Goal: Task Accomplishment & Management: Use online tool/utility

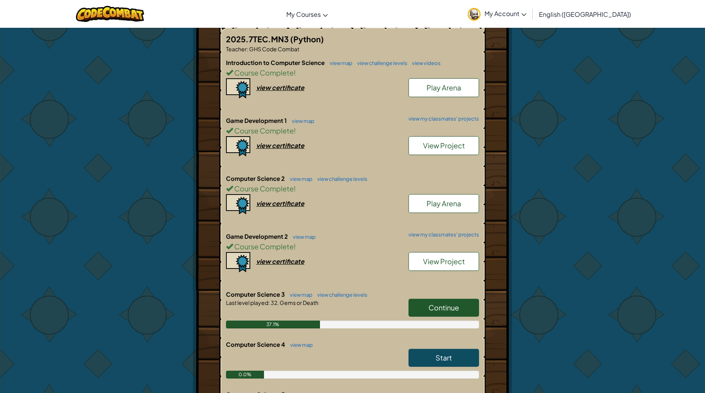
scroll to position [154, 0]
click at [465, 309] on link "Continue" at bounding box center [443, 307] width 70 height 18
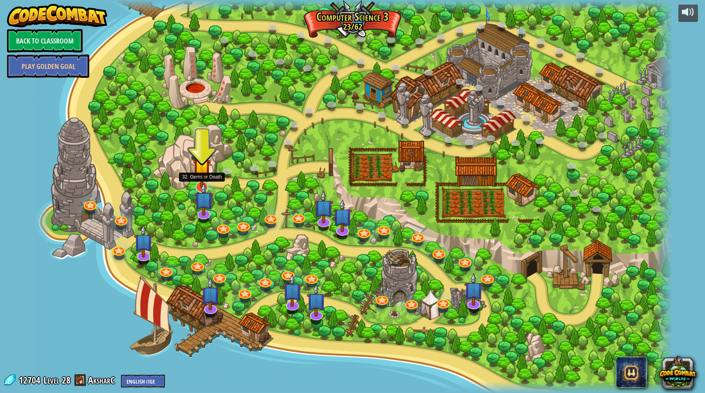
click at [203, 177] on img at bounding box center [202, 167] width 18 height 41
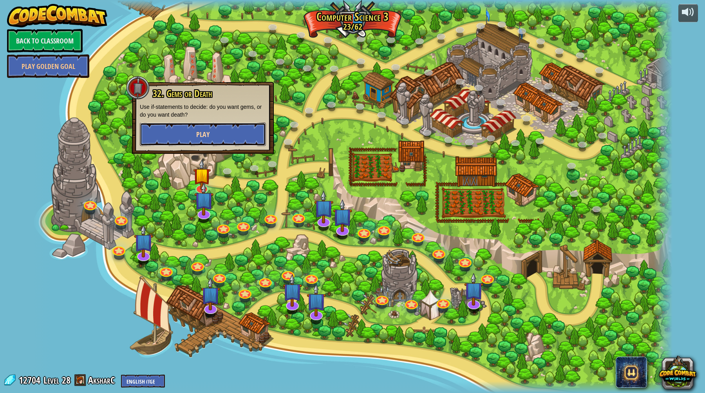
click at [213, 137] on button "Play" at bounding box center [203, 134] width 126 height 23
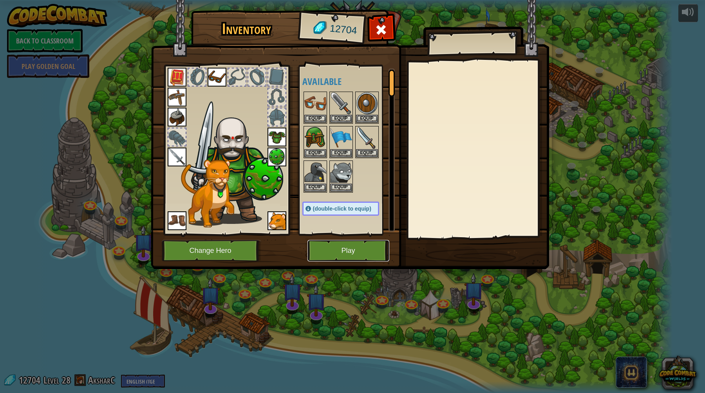
click at [339, 253] on button "Play" at bounding box center [348, 251] width 82 height 22
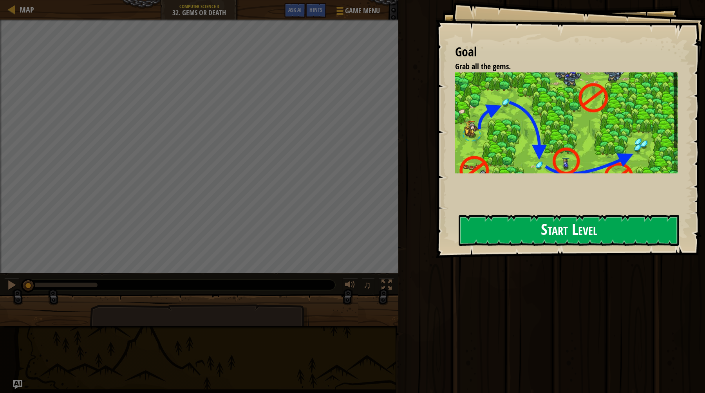
click at [507, 229] on button "Start Level" at bounding box center [568, 230] width 220 height 31
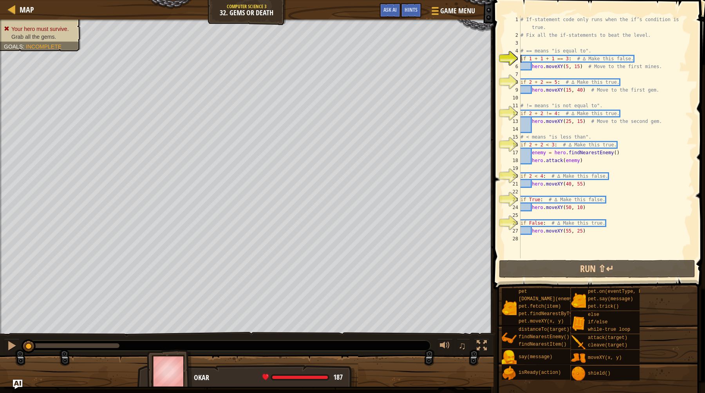
type textarea "hero.moveXY(55, 25)"
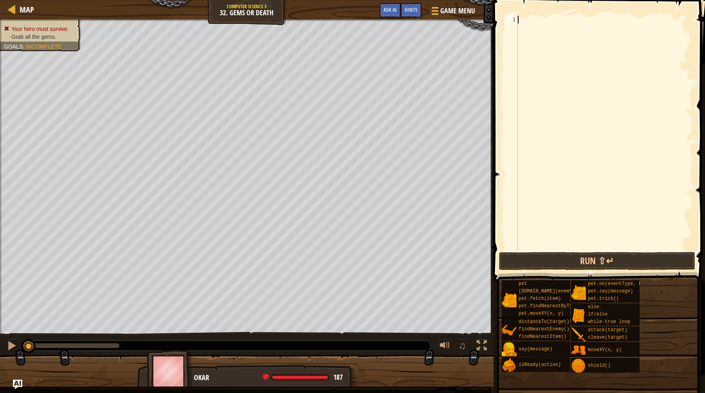
paste textarea "hero.moveXY(55, 25)"
type textarea "hero.moveXY(55, 25)"
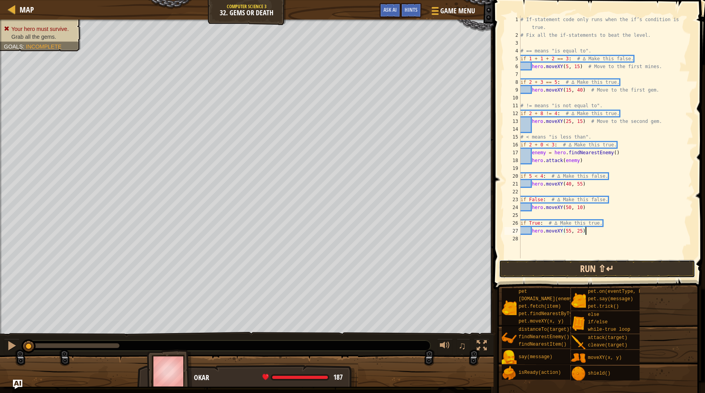
click at [594, 272] on button "Run ⇧↵" at bounding box center [597, 269] width 196 height 18
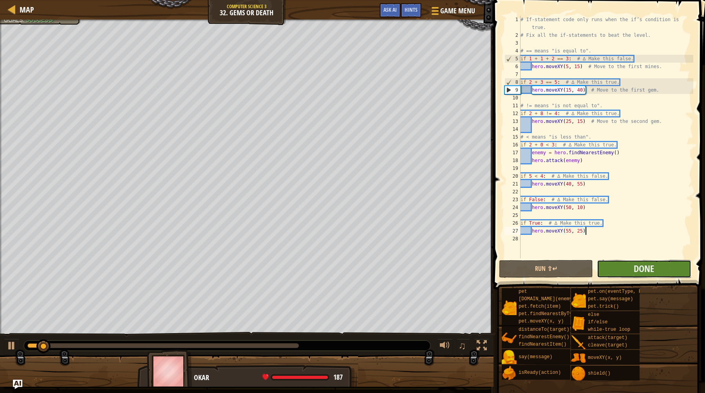
click at [631, 268] on button "Done" at bounding box center [644, 269] width 94 height 18
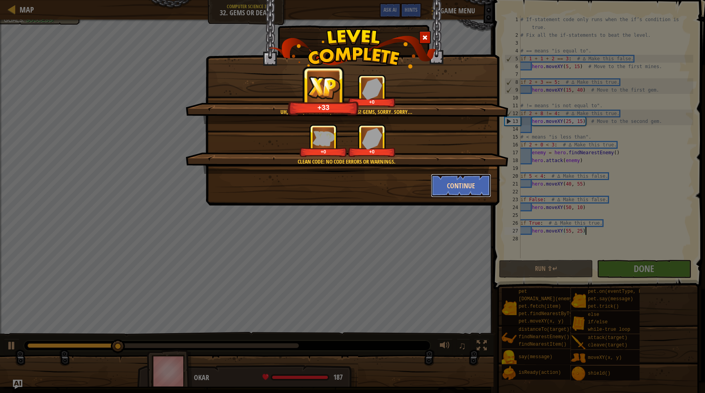
click at [459, 188] on button "Continue" at bounding box center [461, 185] width 61 height 23
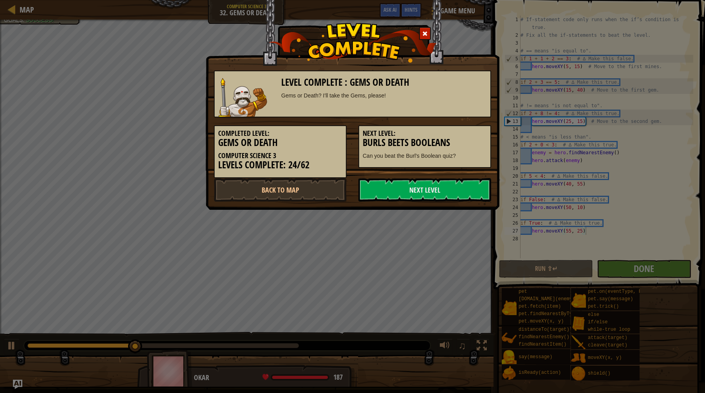
click at [459, 188] on link "Next Level" at bounding box center [424, 189] width 133 height 23
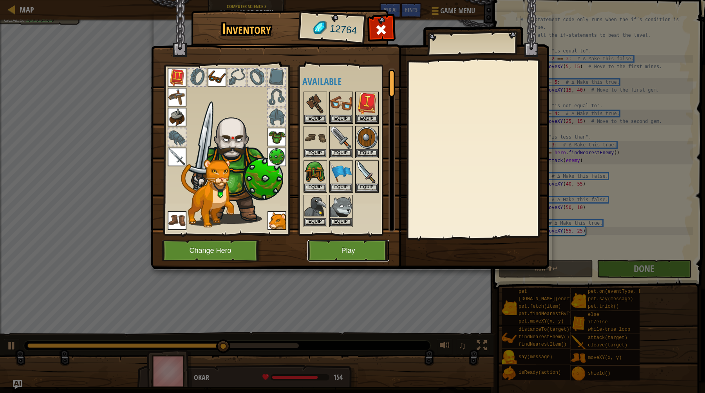
click at [342, 245] on button "Play" at bounding box center [348, 251] width 82 height 22
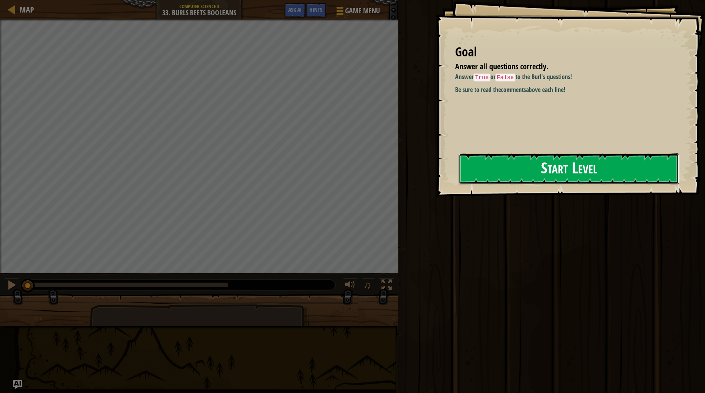
click at [507, 169] on button "Start Level" at bounding box center [568, 168] width 220 height 31
